Goal: Information Seeking & Learning: Learn about a topic

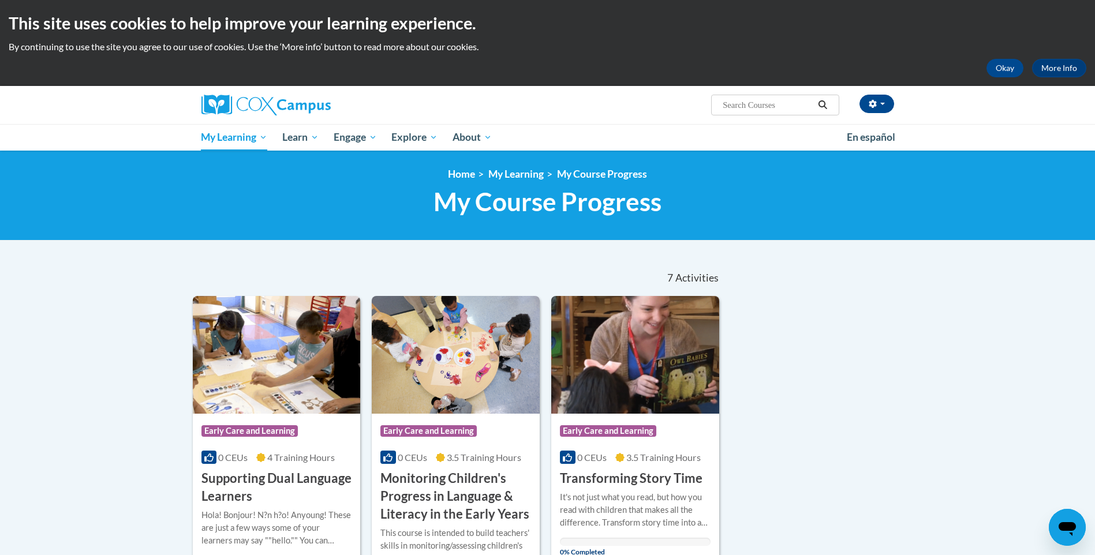
click at [617, 235] on div "<en>My Learning</en><fr>New fr_My Learning</fr><it>New it_My Learning</it><de>N…" at bounding box center [547, 196] width 1095 height 90
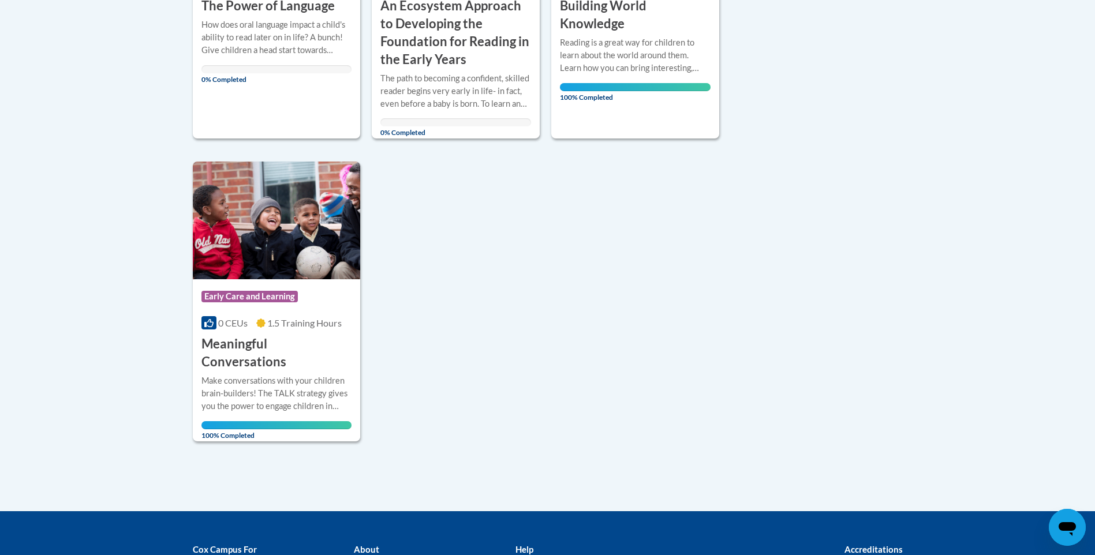
scroll to position [308, 0]
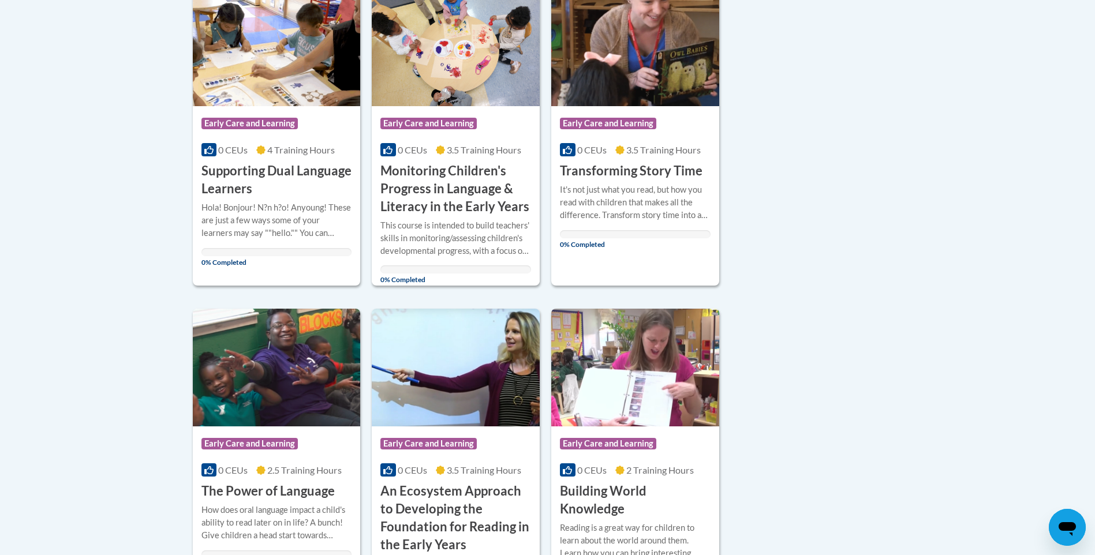
click at [1092, 347] on body "This site uses cookies to help improve your learning experience. By continuing …" at bounding box center [547, 439] width 1095 height 1494
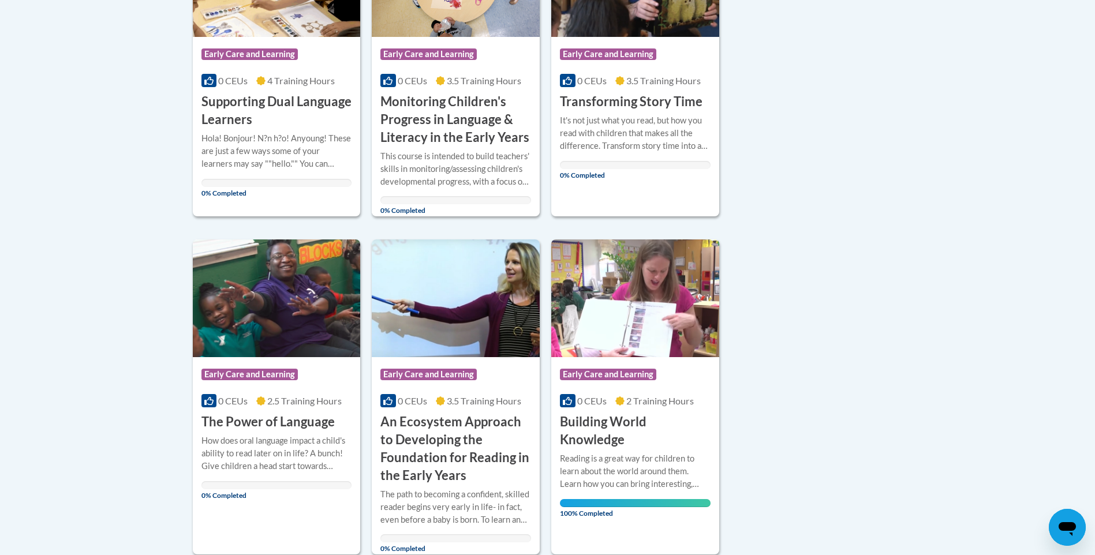
scroll to position [400, 0]
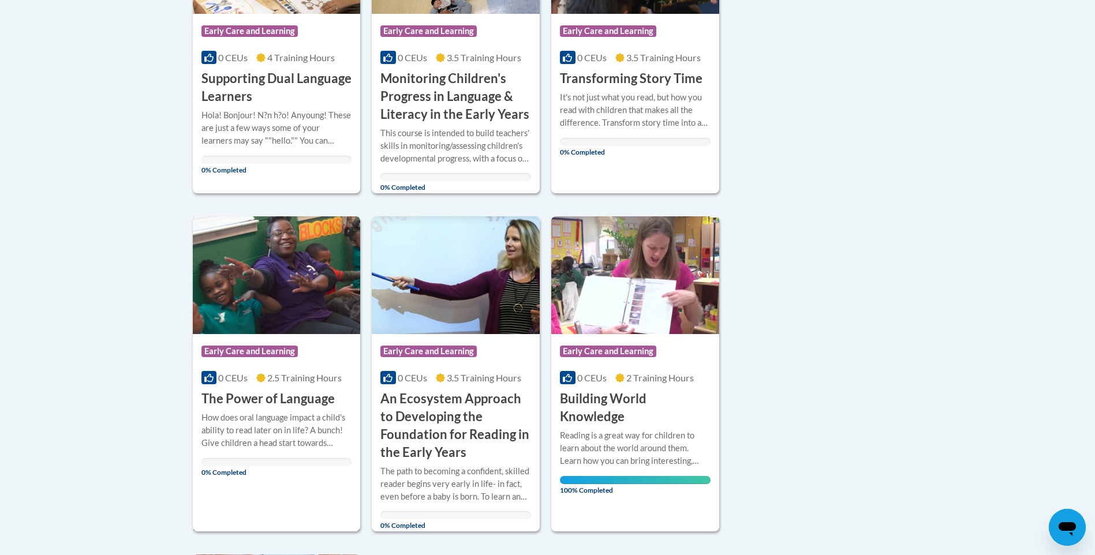
click at [205, 466] on div "More Info Open How does oral language impact a child's ability to read later on…" at bounding box center [277, 441] width 168 height 67
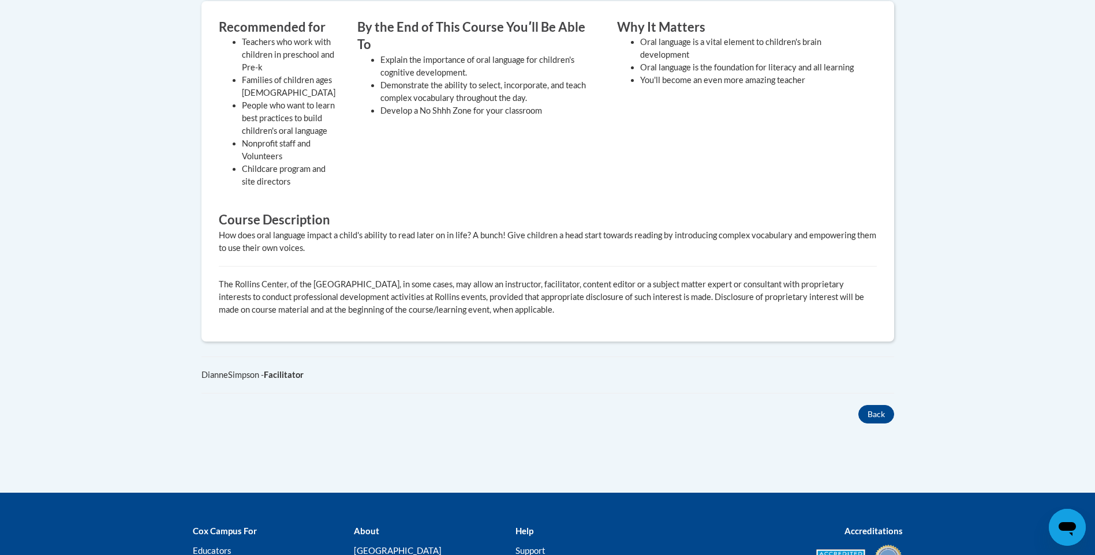
scroll to position [508, 0]
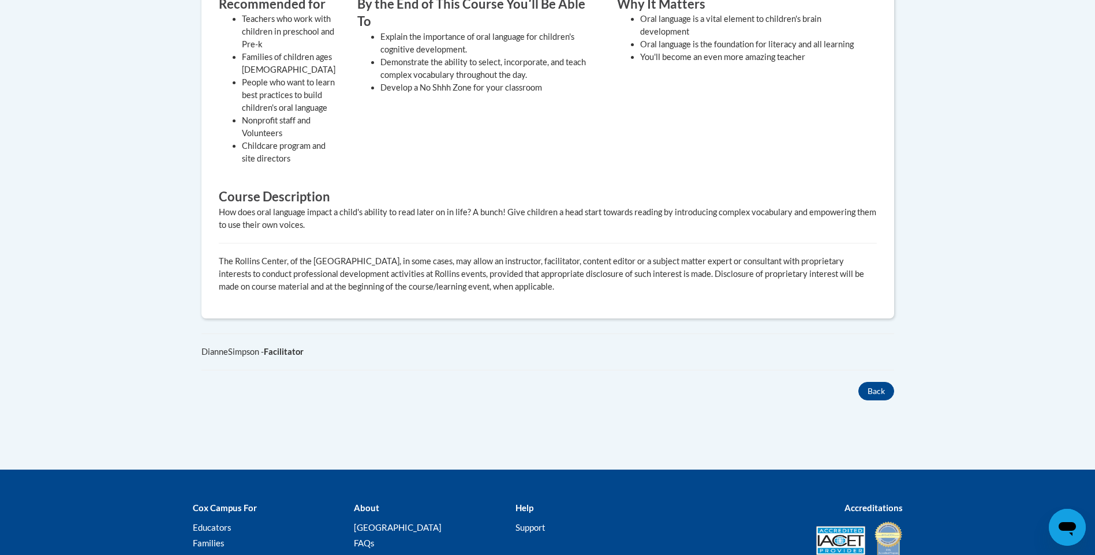
click at [1092, 79] on body "This site uses cookies to help improve your learning experience. By continuing …" at bounding box center [547, 76] width 1095 height 1168
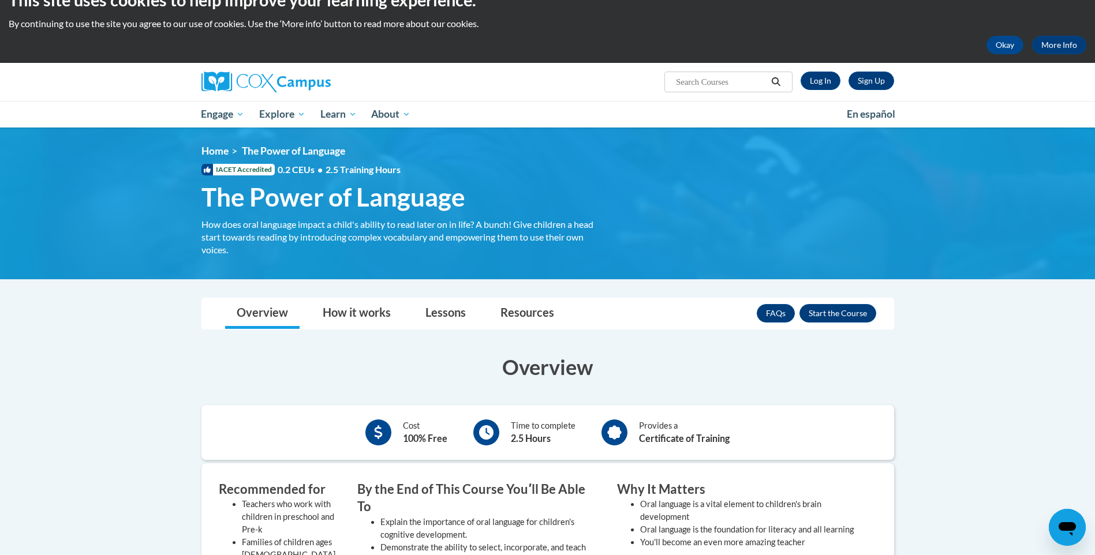
click at [958, 392] on body "This site uses cookies to help improve your learning experience. By continuing …" at bounding box center [547, 561] width 1095 height 1168
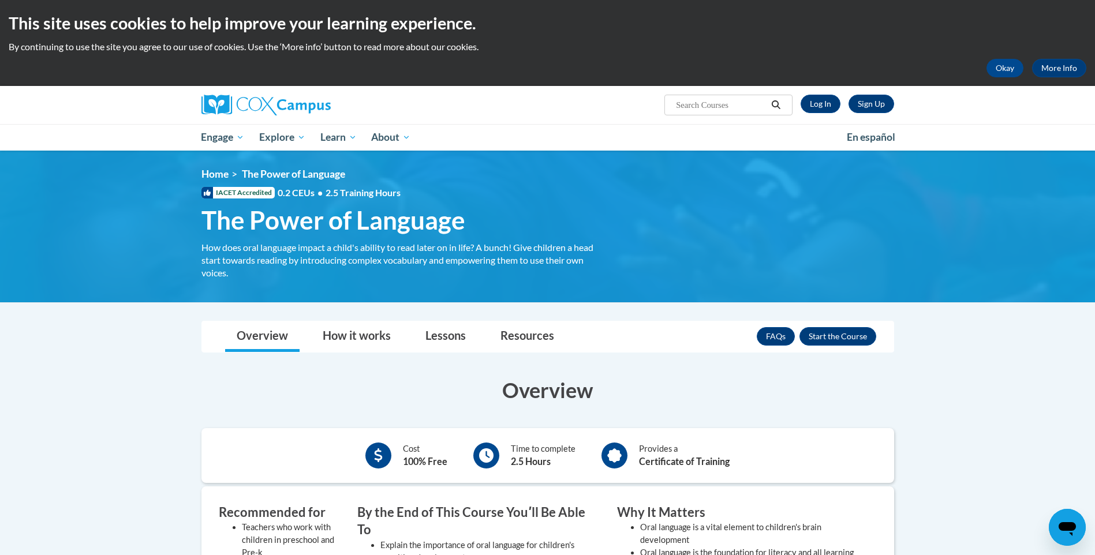
drag, startPoint x: 447, startPoint y: 133, endPoint x: 562, endPoint y: 129, distance: 114.9
click at [562, 129] on ul "My Learning My Learning My Course Progress Certificates My Action Plans Group D…" at bounding box center [516, 137] width 645 height 27
click at [232, 333] on link "Overview" at bounding box center [262, 336] width 74 height 31
click at [453, 334] on link "Lessons" at bounding box center [445, 336] width 63 height 31
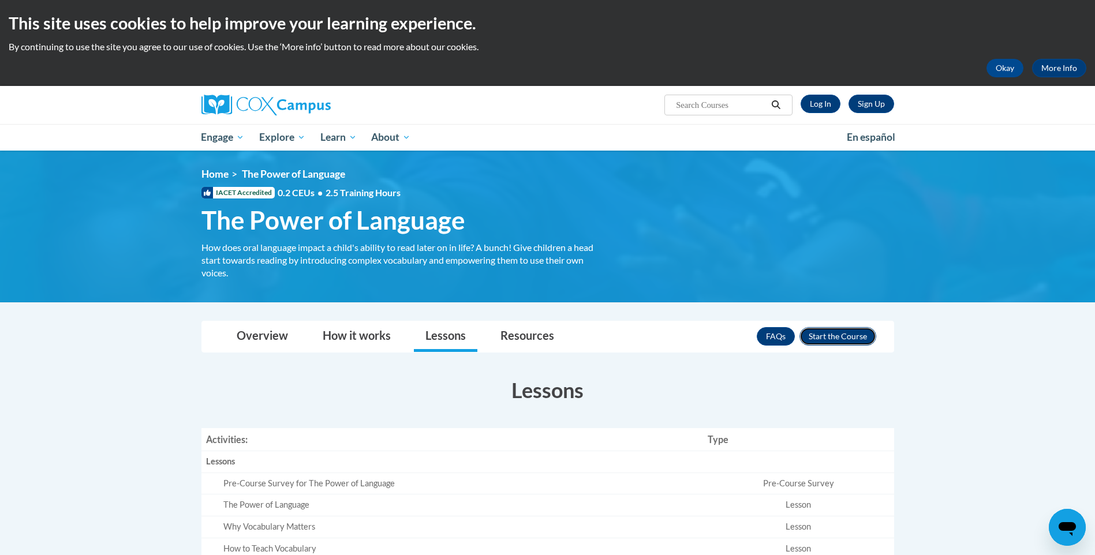
click at [838, 335] on button "Enroll" at bounding box center [837, 336] width 77 height 18
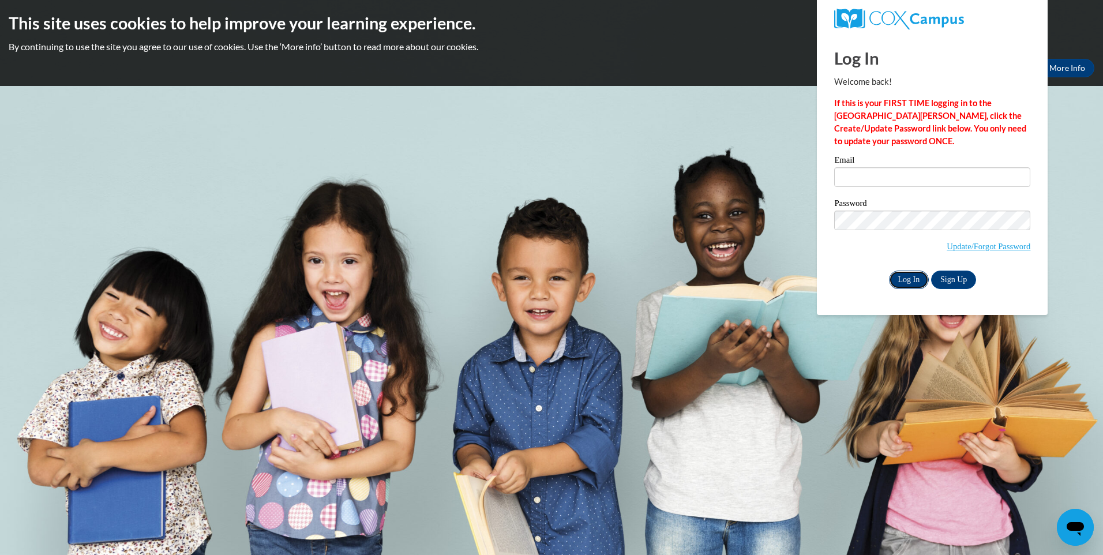
click at [907, 279] on input "Log In" at bounding box center [909, 280] width 40 height 18
click at [910, 272] on input "Log In" at bounding box center [909, 280] width 40 height 18
click at [838, 10] on img at bounding box center [898, 19] width 129 height 21
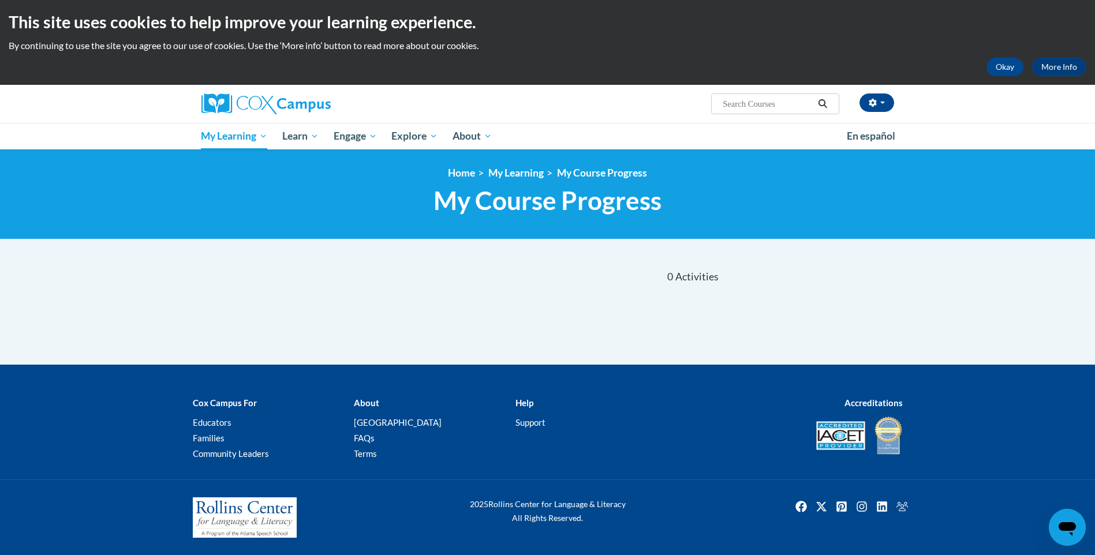
scroll to position [1, 0]
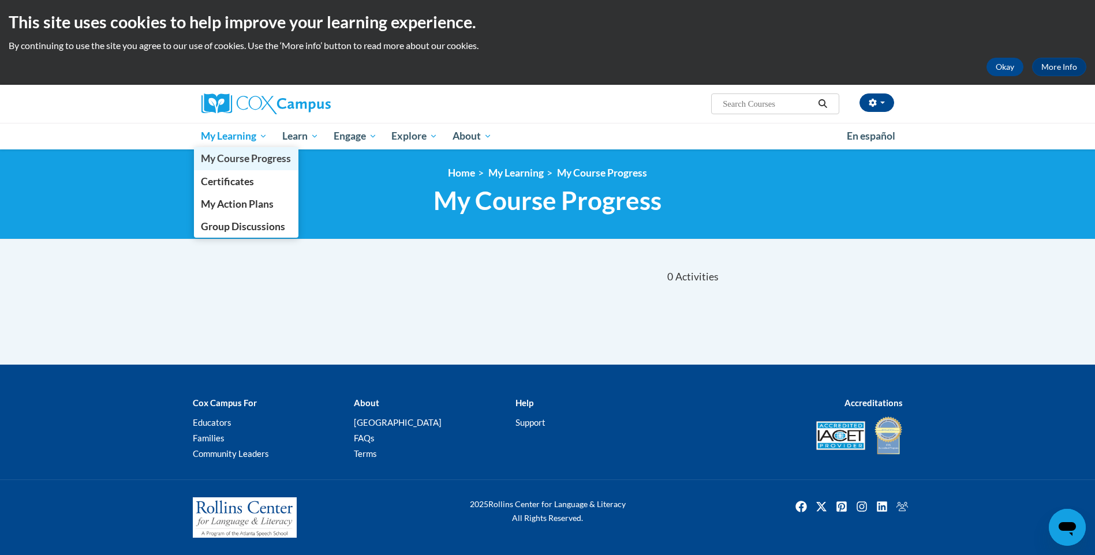
click at [226, 149] on link "My Course Progress" at bounding box center [246, 158] width 105 height 23
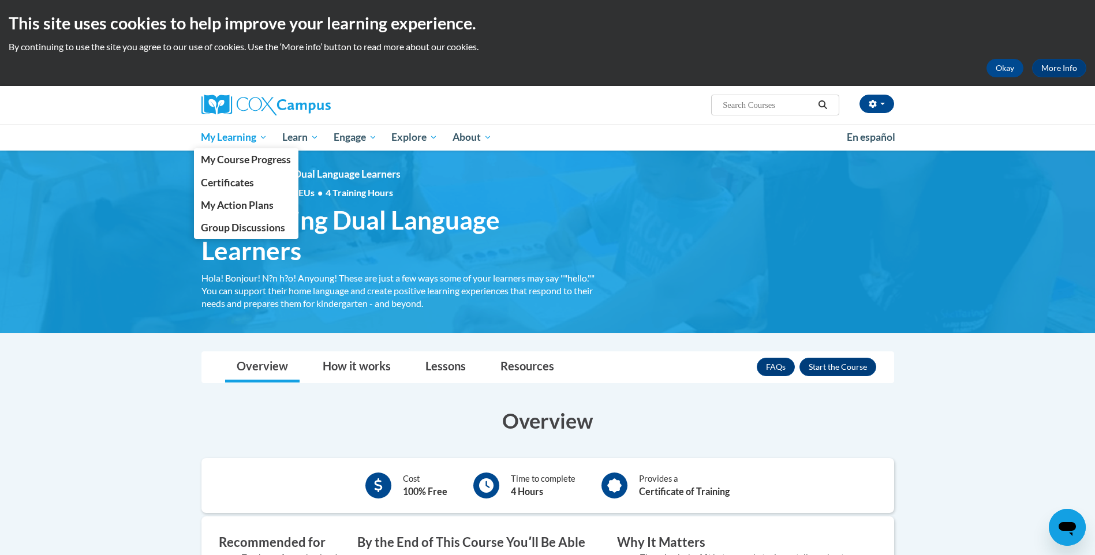
click at [218, 136] on span "My Learning" at bounding box center [234, 137] width 66 height 14
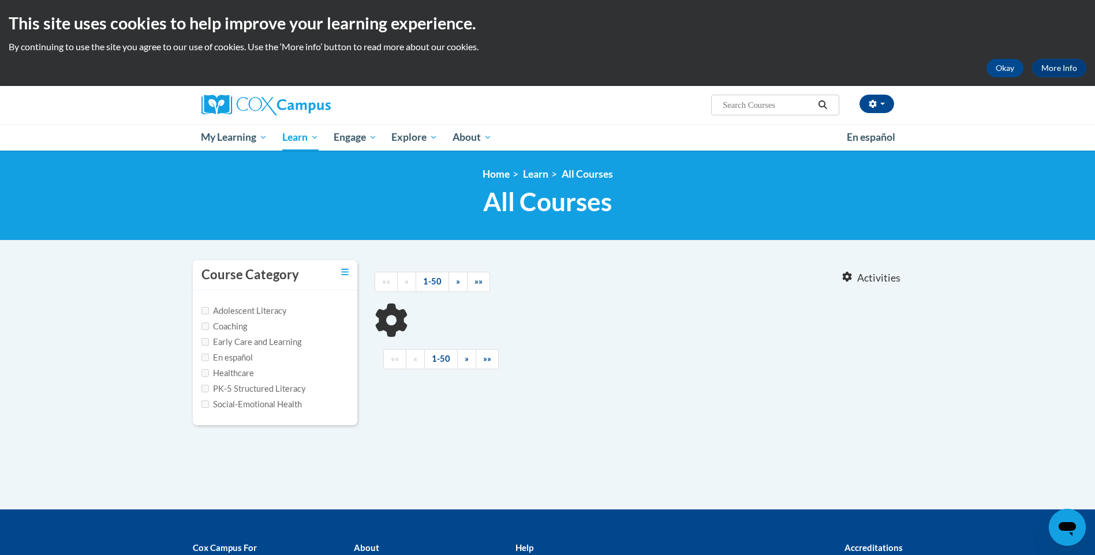
type input "supporting dual language learners"
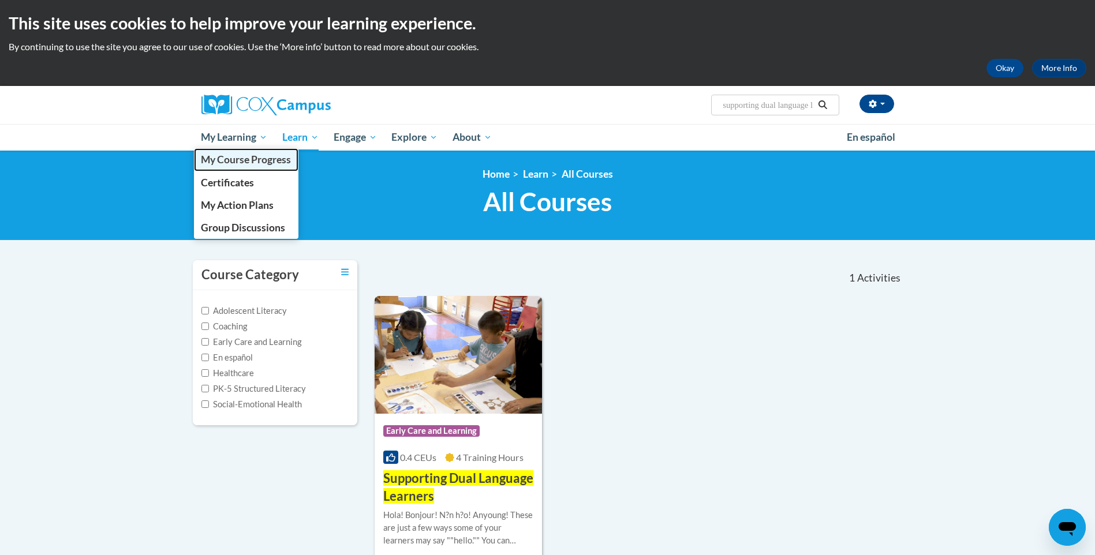
click at [219, 157] on span "My Course Progress" at bounding box center [246, 159] width 90 height 12
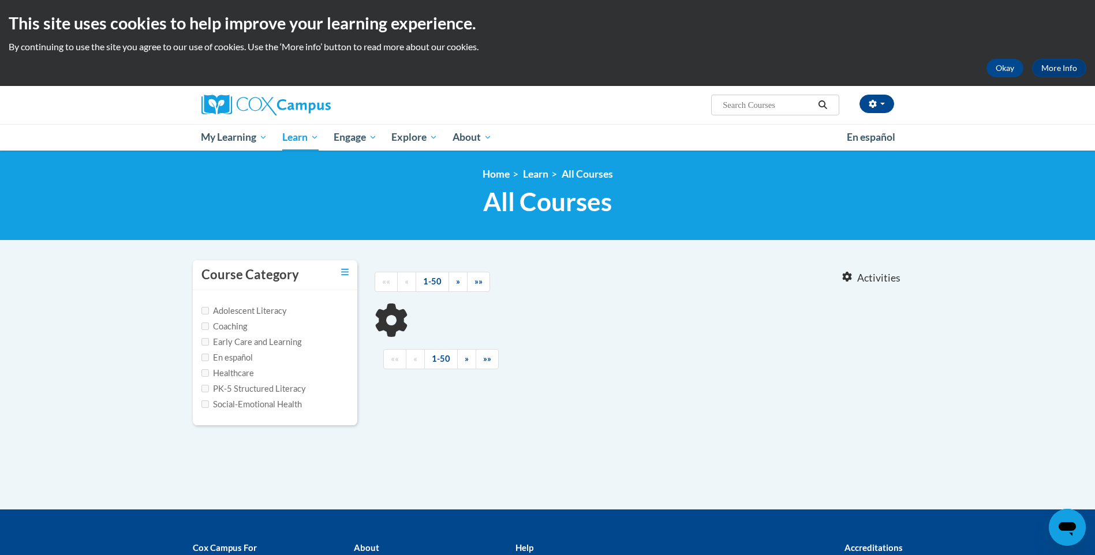
type input "supporting dual language learners"
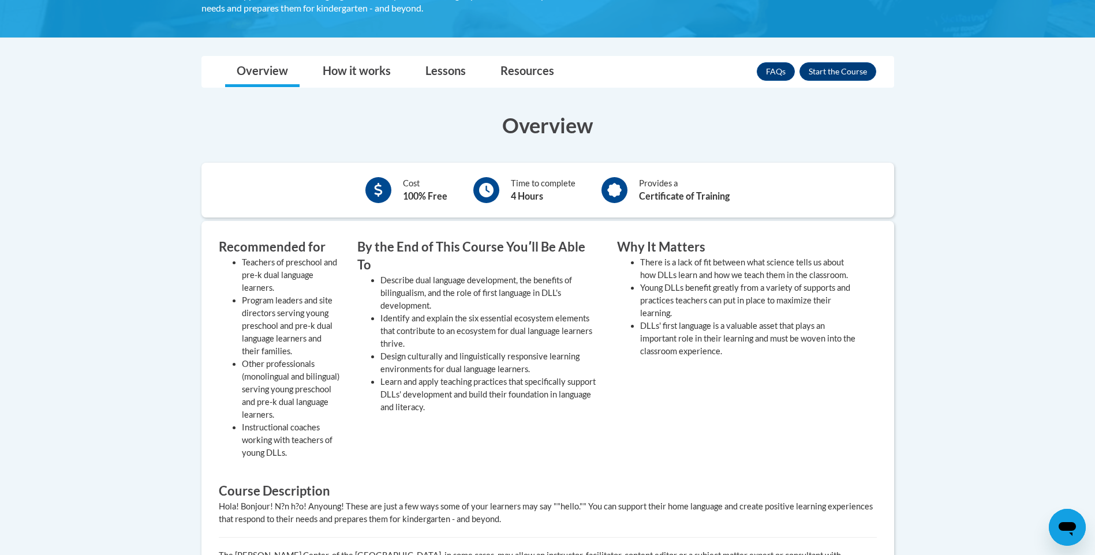
scroll to position [91, 0]
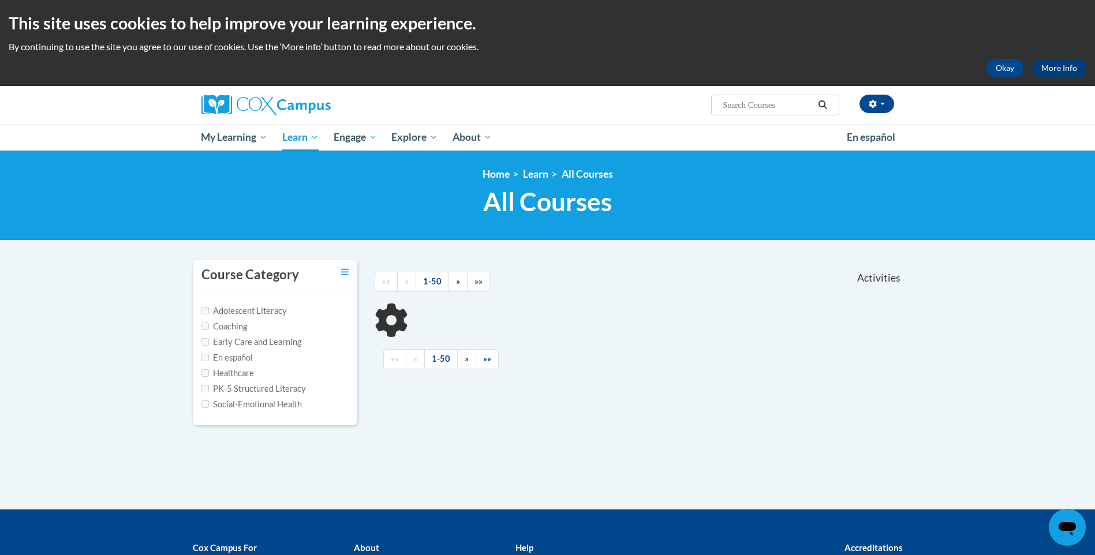
scroll to position [145, 0]
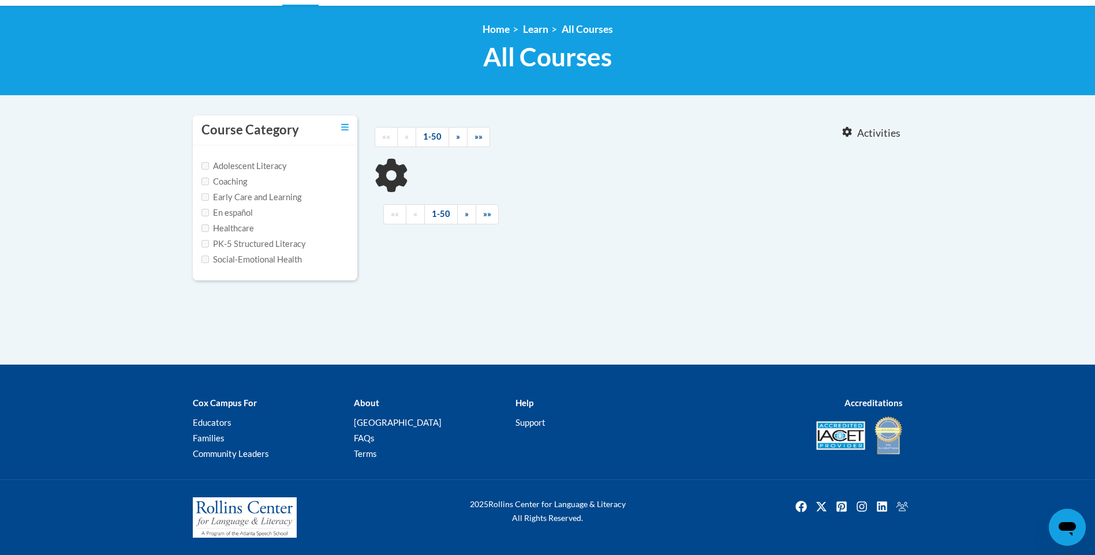
type input "dual"
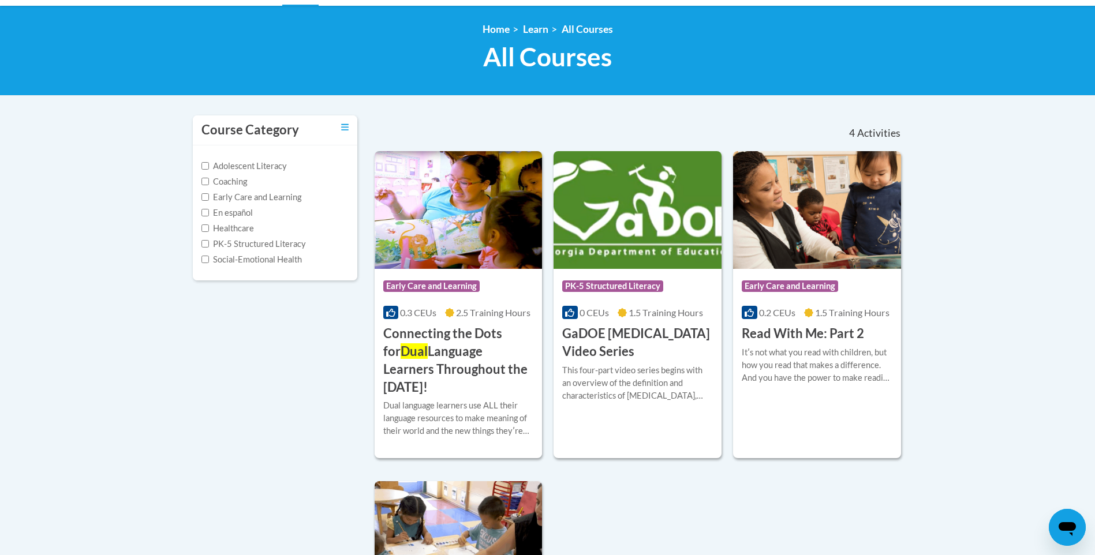
click at [621, 28] on ol "Home Learn All Courses" at bounding box center [548, 29] width 710 height 13
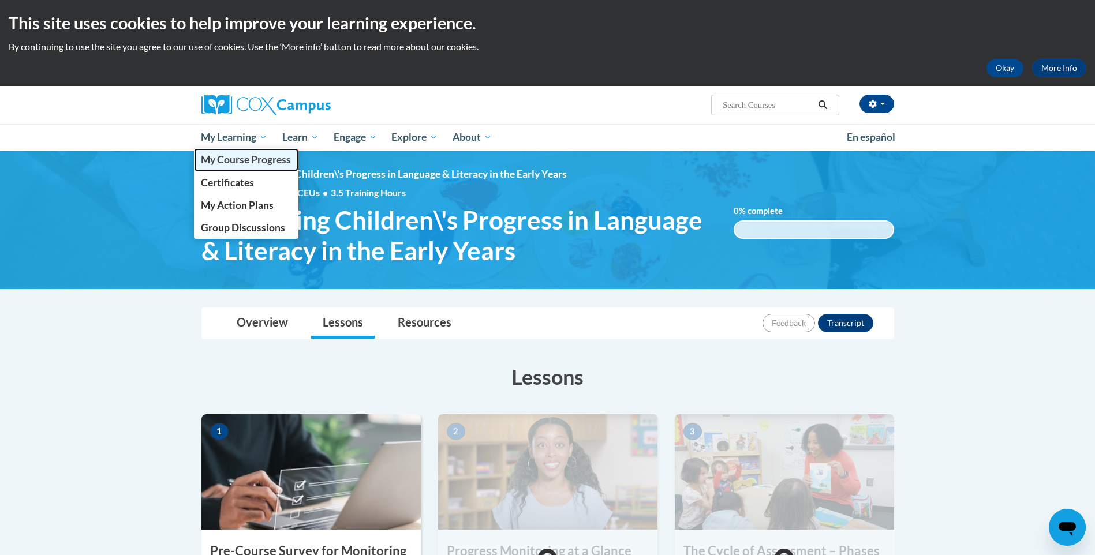
click at [229, 156] on span "My Course Progress" at bounding box center [246, 159] width 90 height 12
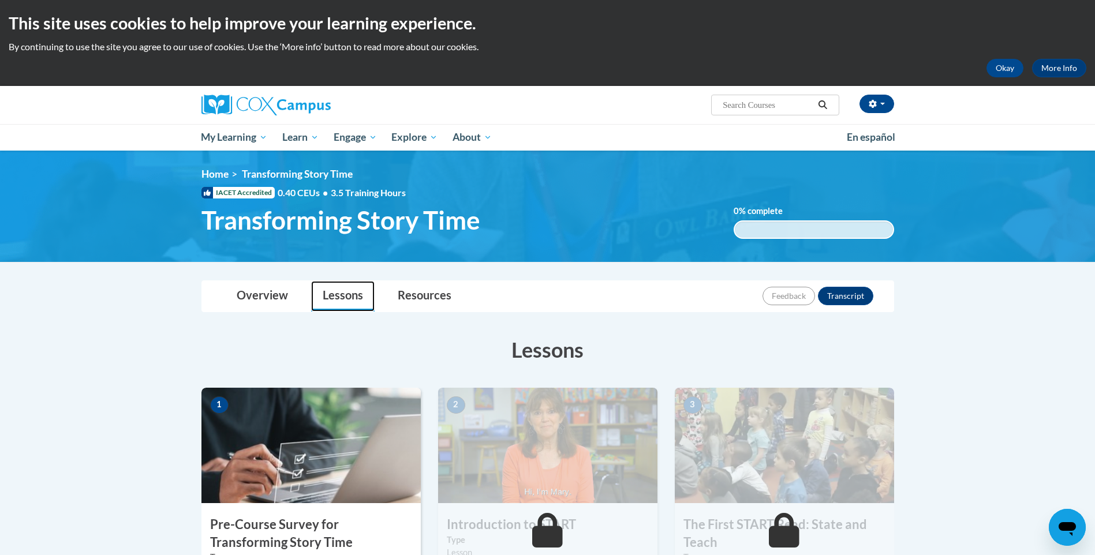
click at [336, 297] on link "Lessons" at bounding box center [342, 296] width 63 height 31
click at [246, 294] on link "Overview" at bounding box center [262, 296] width 74 height 31
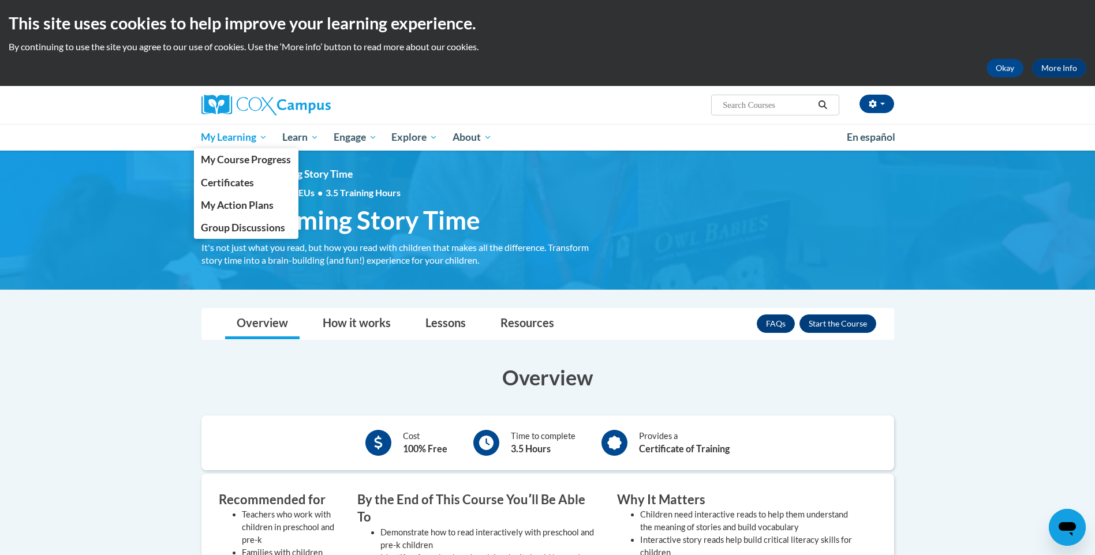
click at [230, 143] on span "My Learning" at bounding box center [234, 137] width 66 height 14
click at [227, 143] on span "My Learning" at bounding box center [234, 137] width 66 height 14
click at [229, 142] on span "My Learning" at bounding box center [234, 137] width 66 height 14
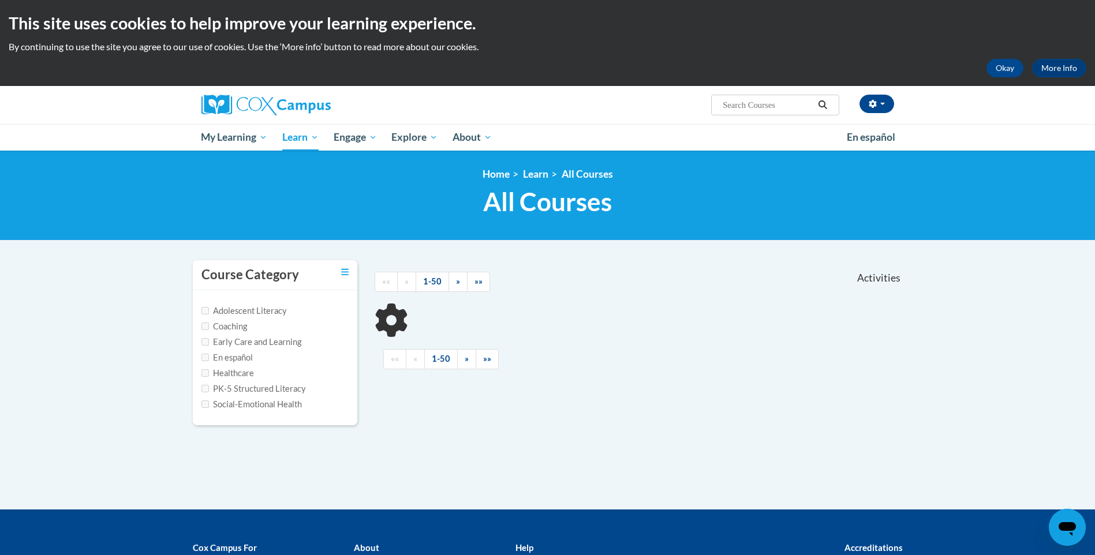
scroll to position [145, 0]
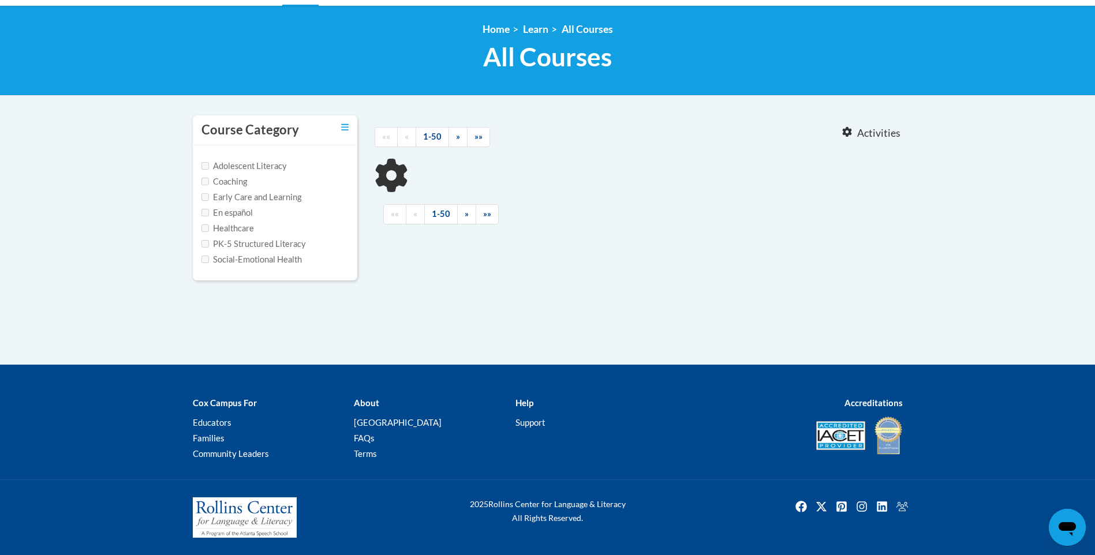
type input "story time"
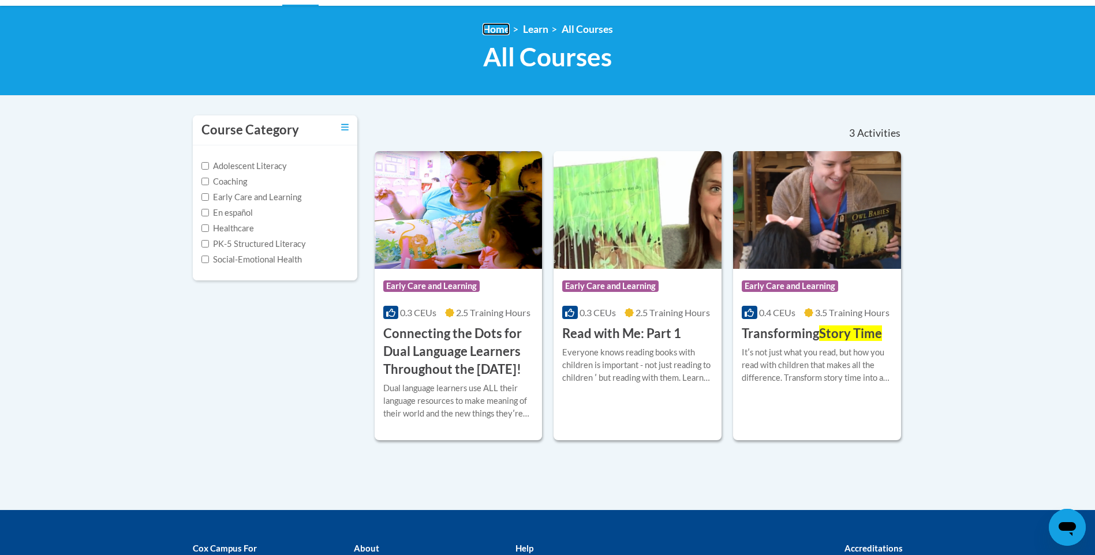
click at [488, 29] on link "Home" at bounding box center [495, 29] width 27 height 12
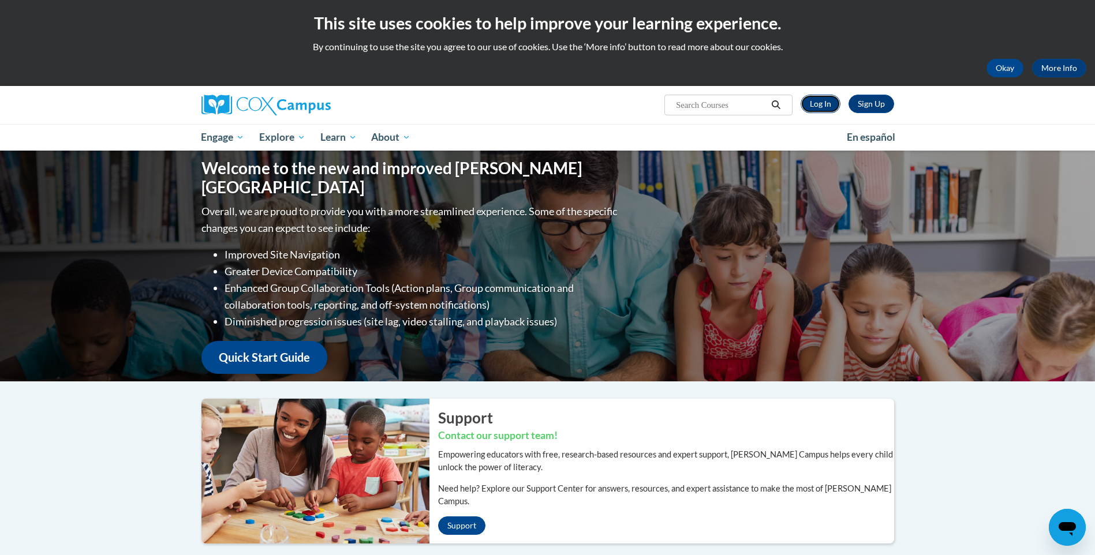
click at [819, 100] on link "Log In" at bounding box center [820, 104] width 40 height 18
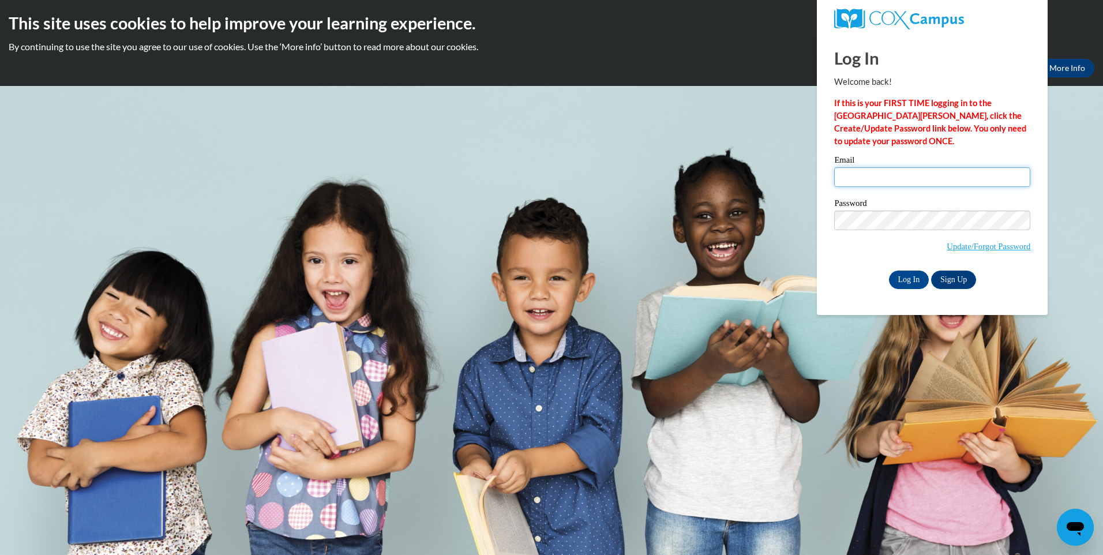
click at [863, 174] on input "Email" at bounding box center [932, 177] width 196 height 20
type input "[EMAIL_ADDRESS][DOMAIN_NAME]"
click at [905, 275] on input "Log In" at bounding box center [909, 280] width 40 height 18
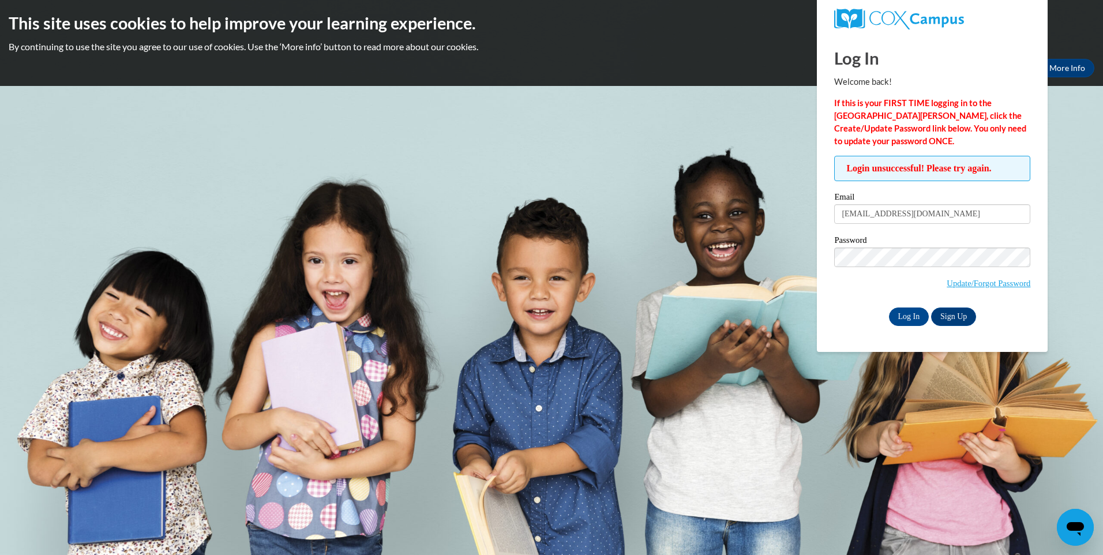
click at [819, 278] on div "Log In Welcome back! If this is your FIRST TIME logging in to the [GEOGRAPHIC_D…" at bounding box center [932, 193] width 248 height 317
click at [908, 309] on input "Log In" at bounding box center [909, 317] width 40 height 18
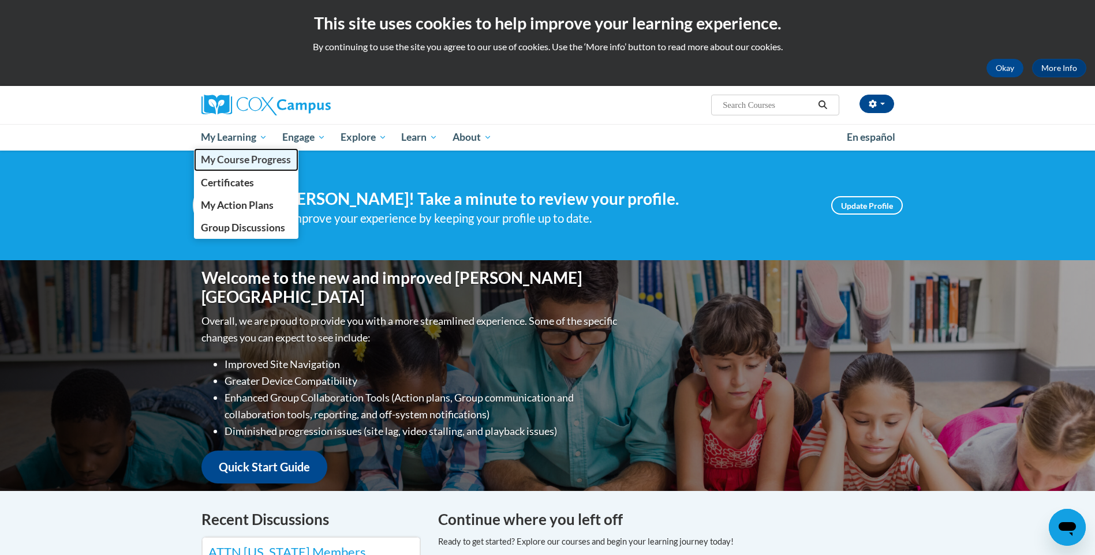
click at [220, 153] on span "My Course Progress" at bounding box center [246, 159] width 90 height 12
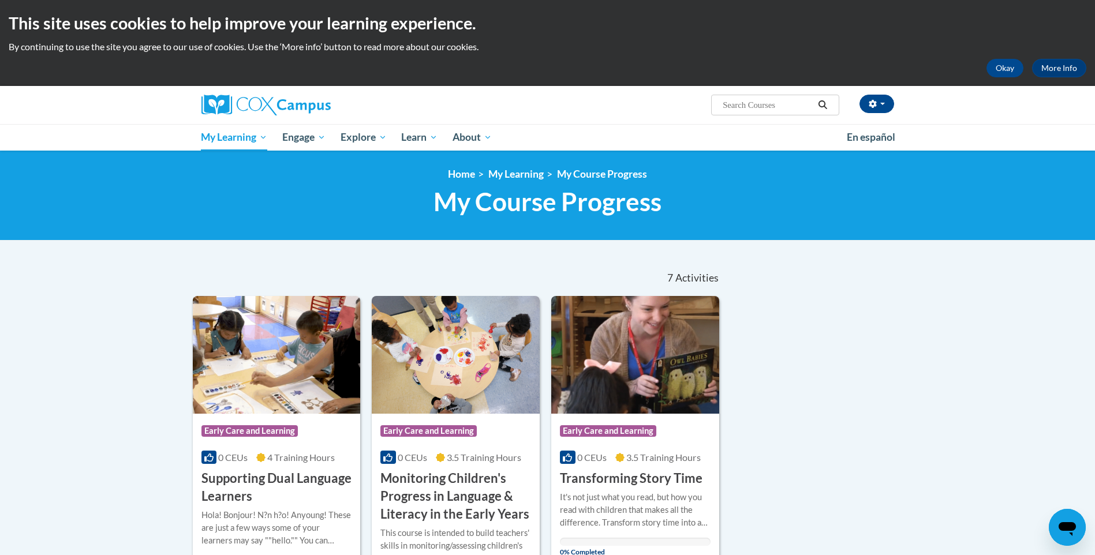
click at [220, 153] on div "<en>My Learning</en><fr>New fr_My Learning</fr><it>New it_My Learning</it><de>N…" at bounding box center [547, 196] width 1095 height 90
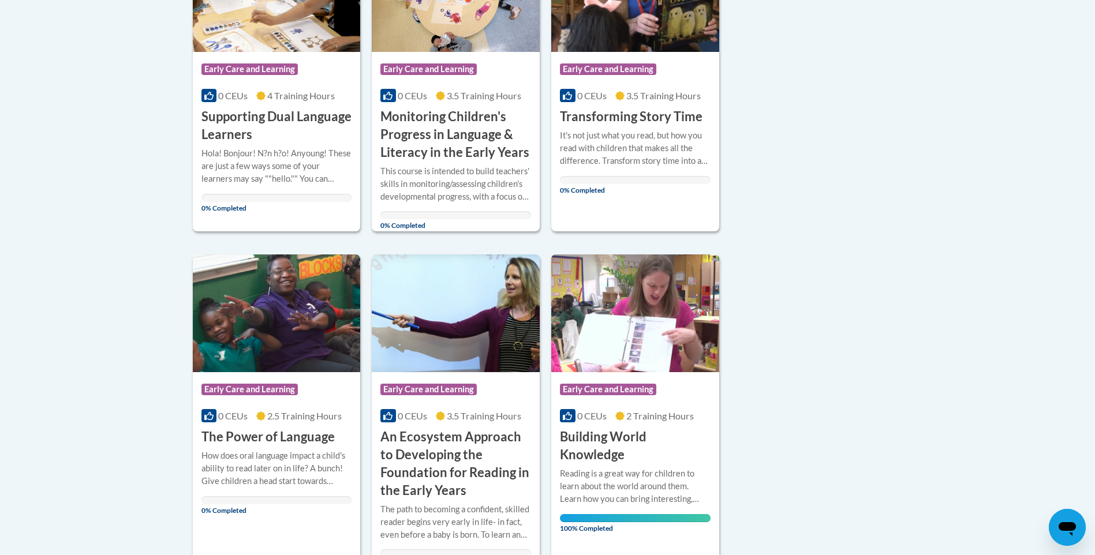
scroll to position [393, 0]
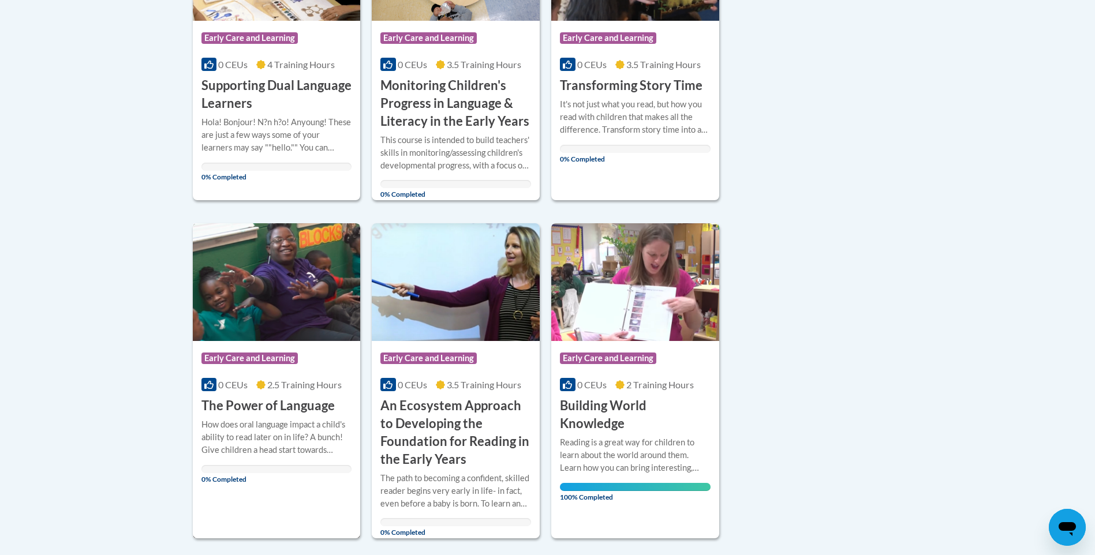
click at [219, 470] on div "0% Completed" at bounding box center [276, 469] width 151 height 8
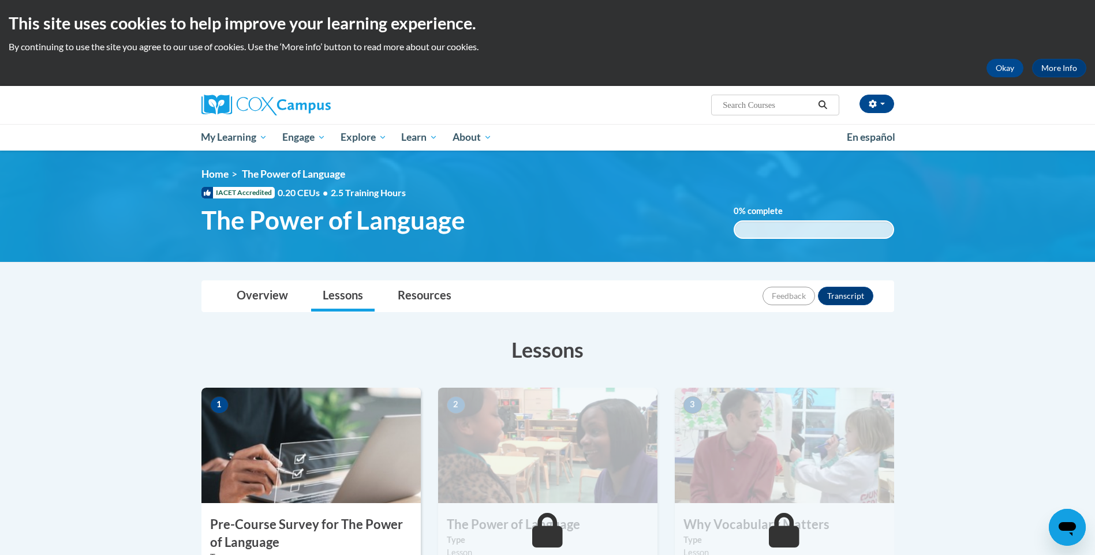
click at [219, 470] on img at bounding box center [310, 445] width 219 height 115
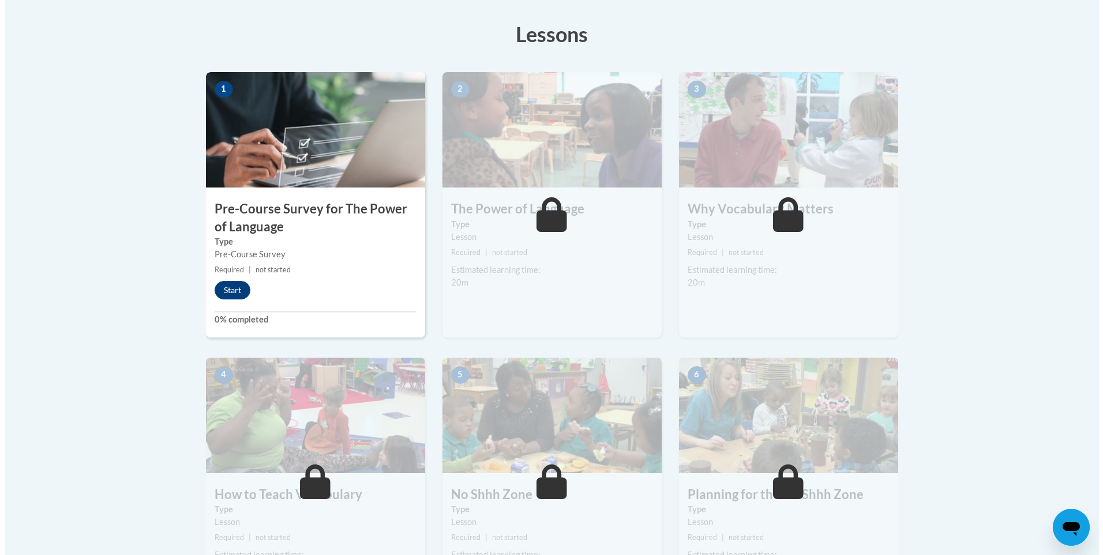
scroll to position [347, 0]
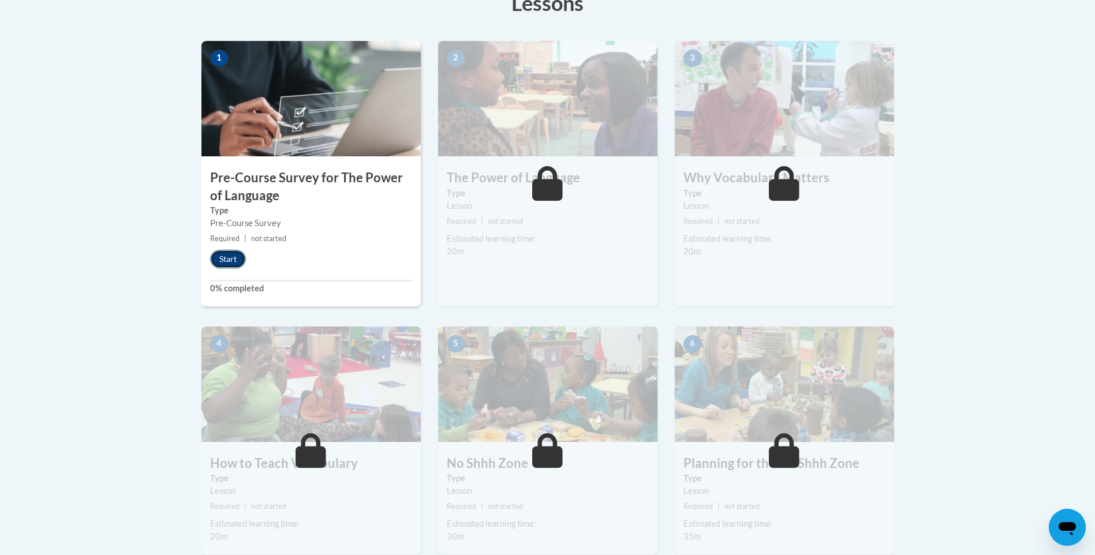
click at [220, 252] on button "Start" at bounding box center [228, 259] width 36 height 18
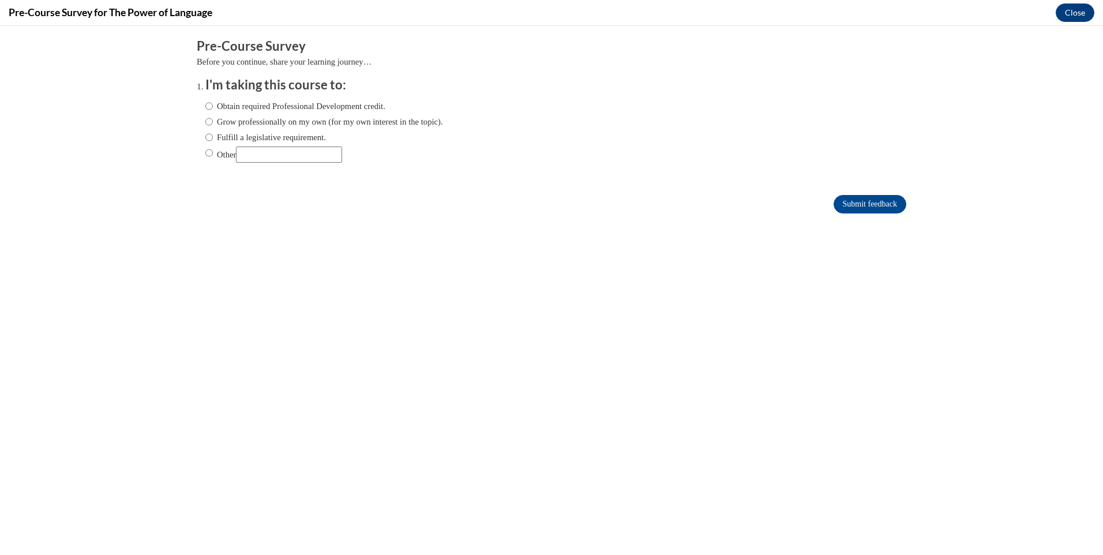
scroll to position [0, 0]
click at [220, 252] on div "Comments Pre-Course Survey Before you continue, share your learning journey… I'…" at bounding box center [551, 160] width 727 height 269
click at [205, 104] on input "Obtain required Professional Development credit." at bounding box center [209, 106] width 8 height 13
radio input "true"
click at [845, 198] on input "Submit feedback" at bounding box center [870, 204] width 73 height 18
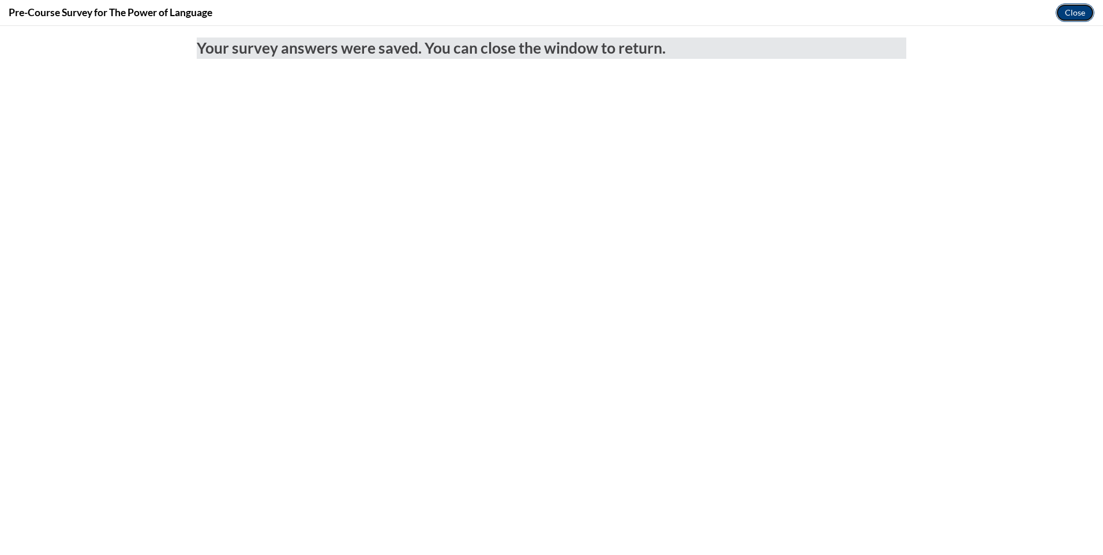
click at [1076, 15] on button "Close" at bounding box center [1075, 12] width 39 height 18
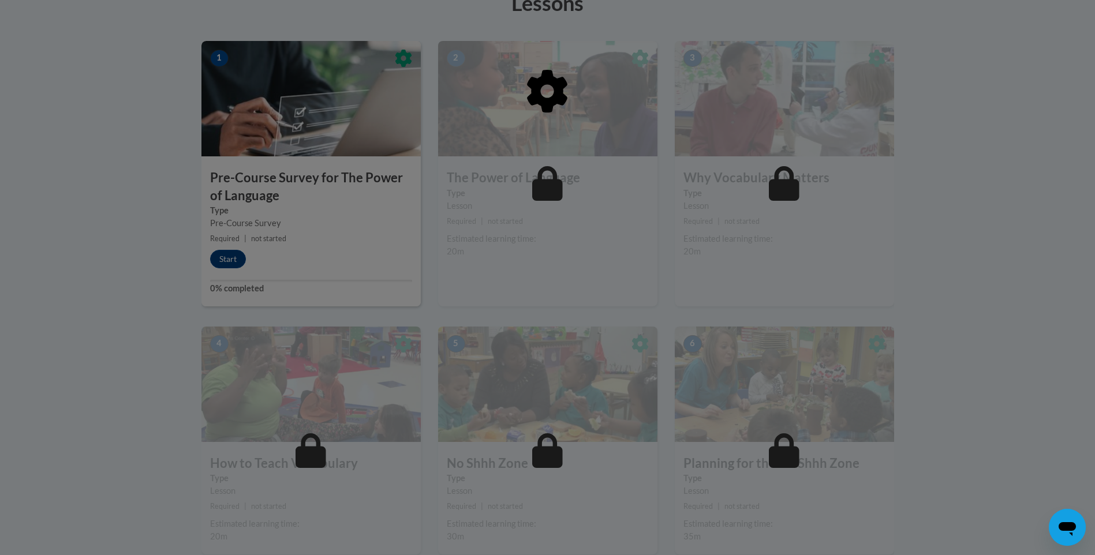
click at [228, 254] on div at bounding box center [547, 150] width 692 height 219
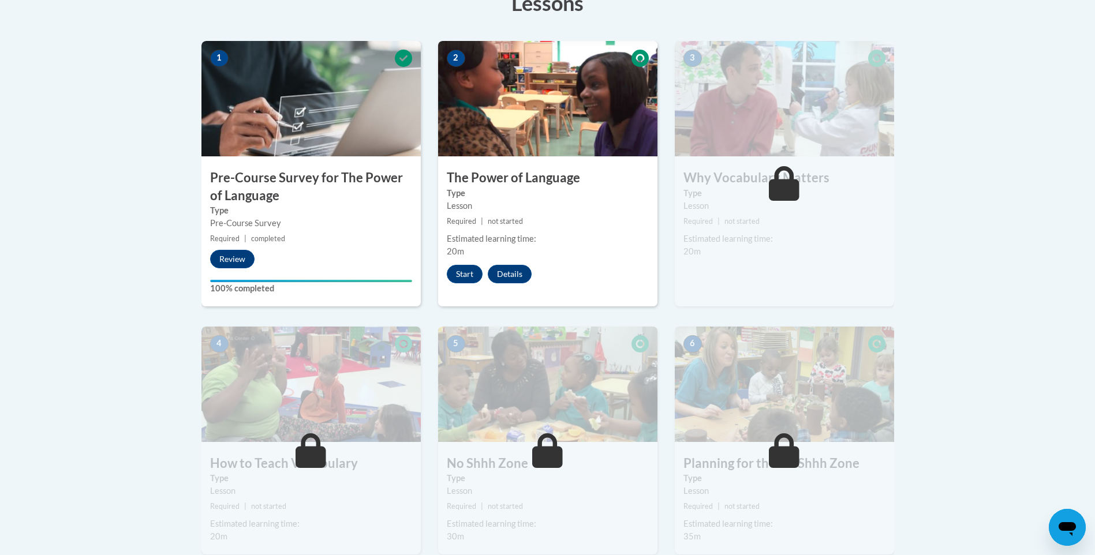
click at [465, 260] on div "2 The Power of Language Type Lesson Required | not started Estimated learning t…" at bounding box center [547, 173] width 219 height 265
click at [464, 269] on button "Start" at bounding box center [465, 274] width 36 height 18
